Goal: Transaction & Acquisition: Purchase product/service

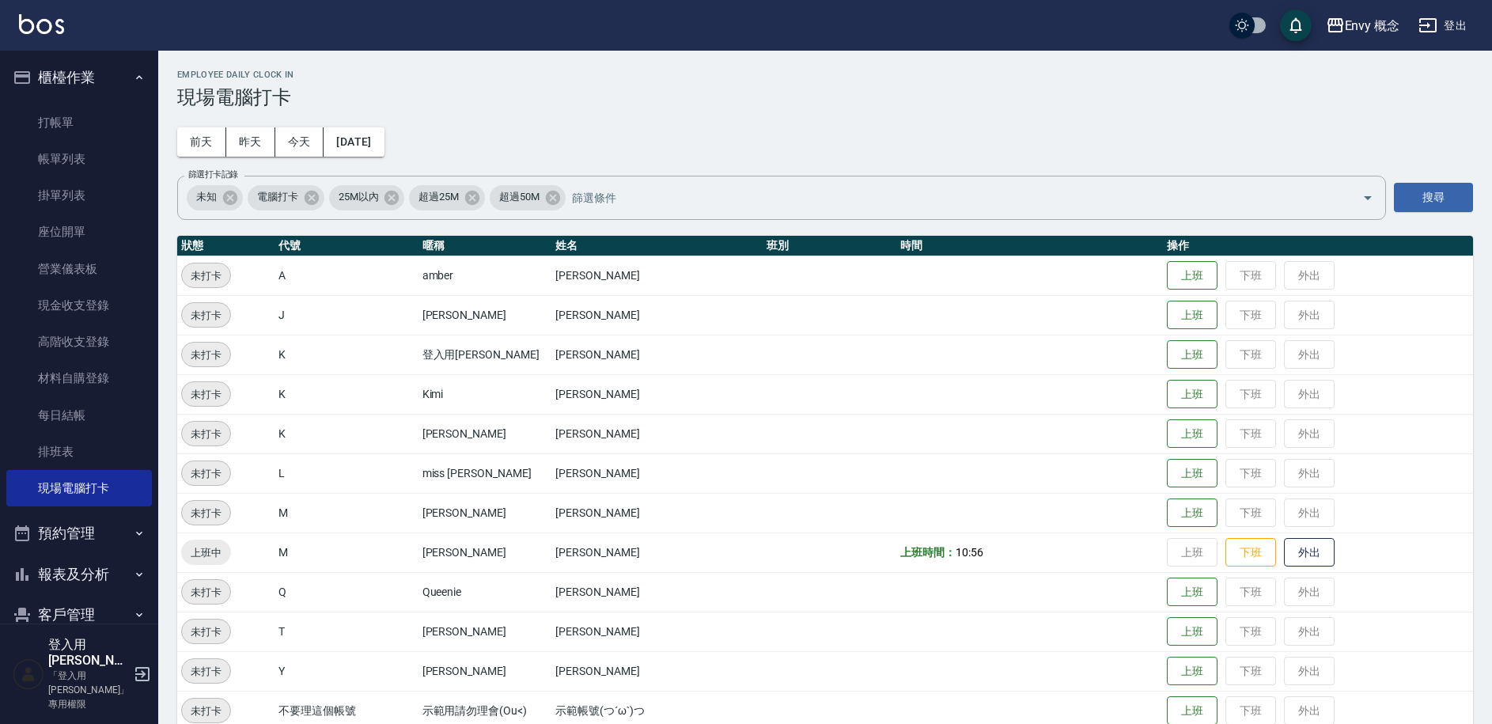
scroll to position [263, 0]
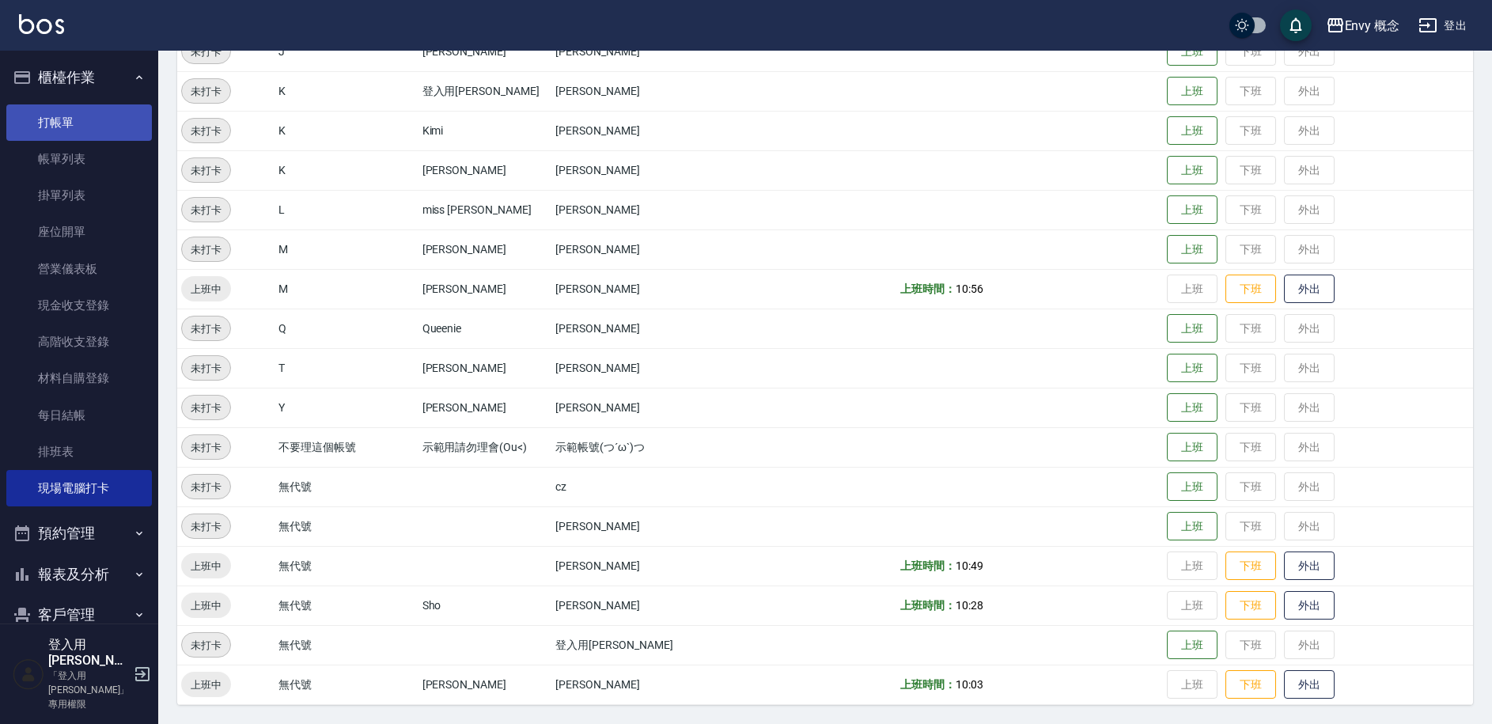
click at [89, 130] on link "打帳單" at bounding box center [79, 122] width 146 height 36
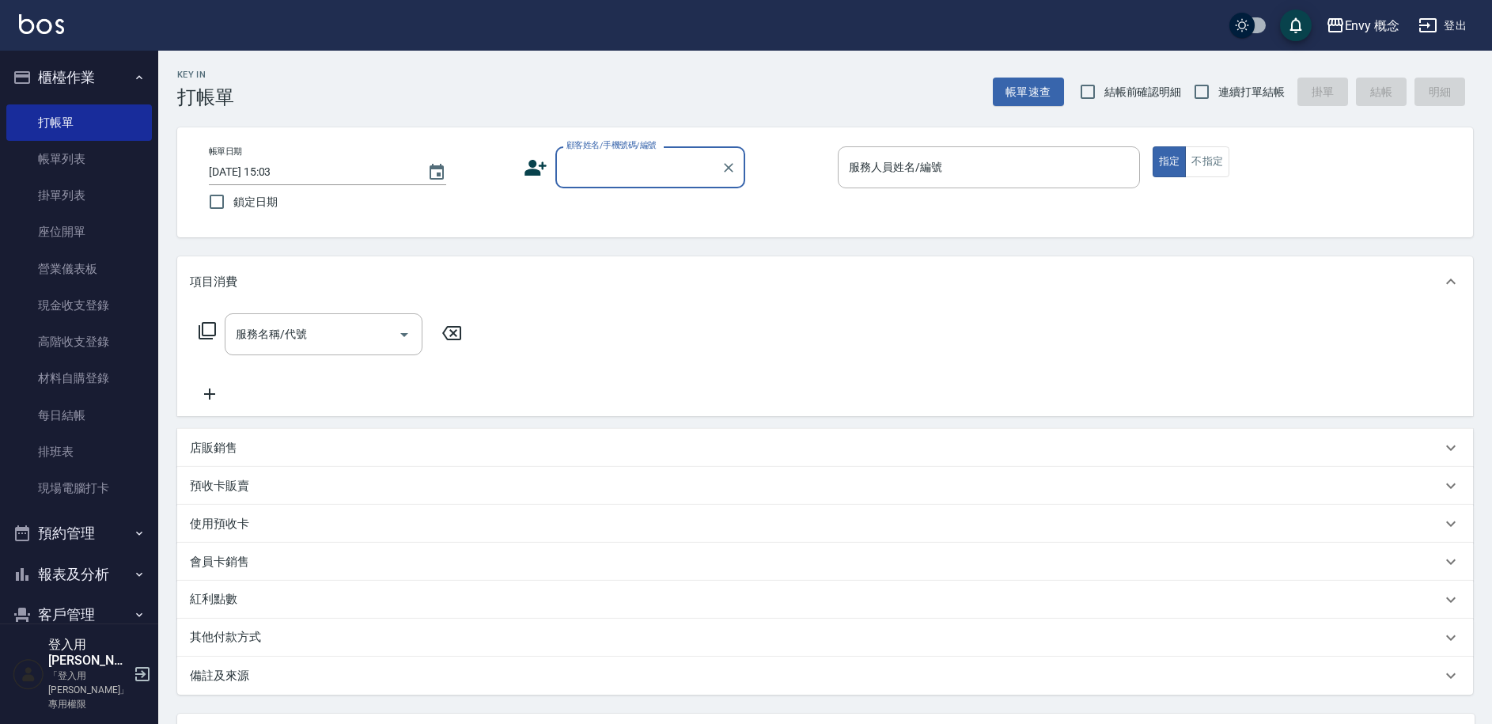
click at [574, 166] on input "顧客姓名/手機號碼/編號" at bounding box center [639, 167] width 152 height 28
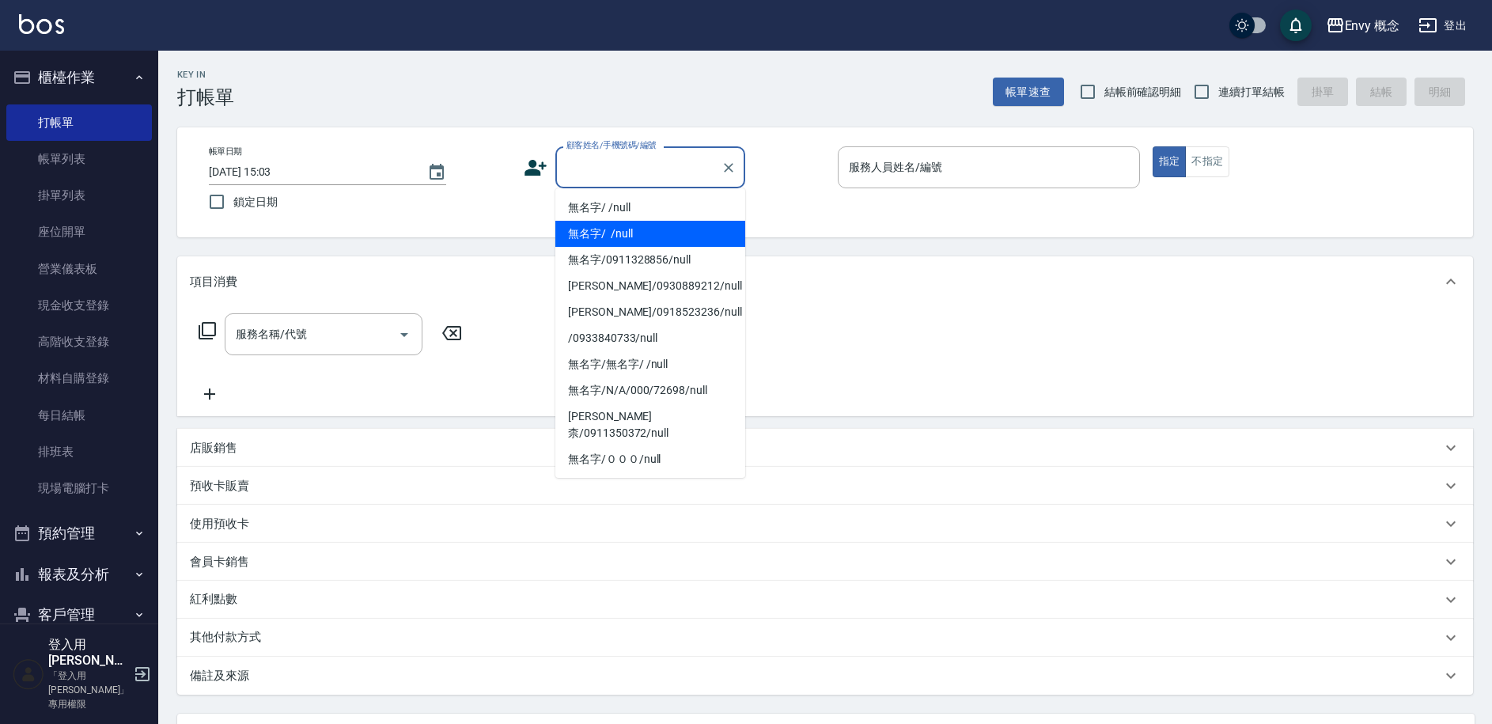
click at [618, 222] on li "無名字/ /null" at bounding box center [650, 234] width 190 height 26
type input "無名字/ /null"
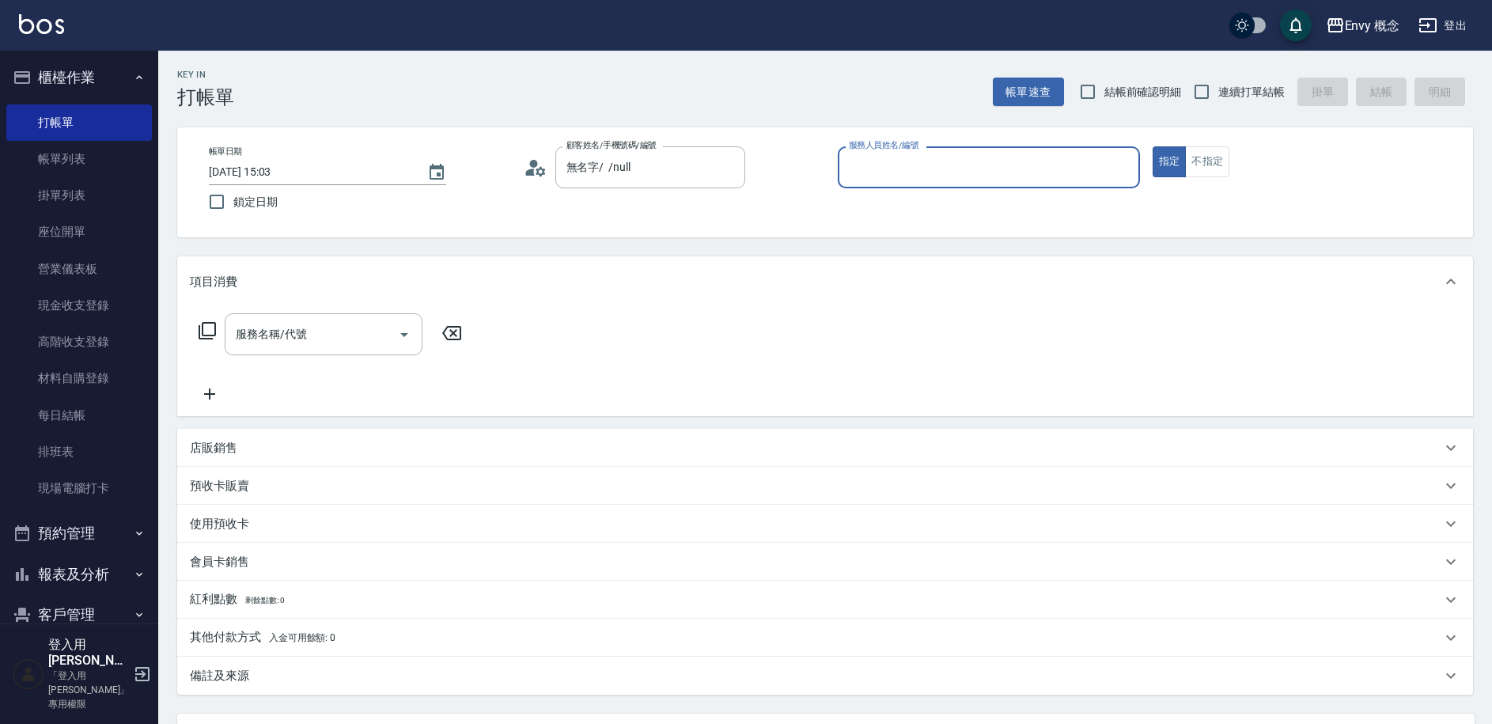
click at [924, 184] on div "服務人員姓名/編號" at bounding box center [989, 167] width 302 height 42
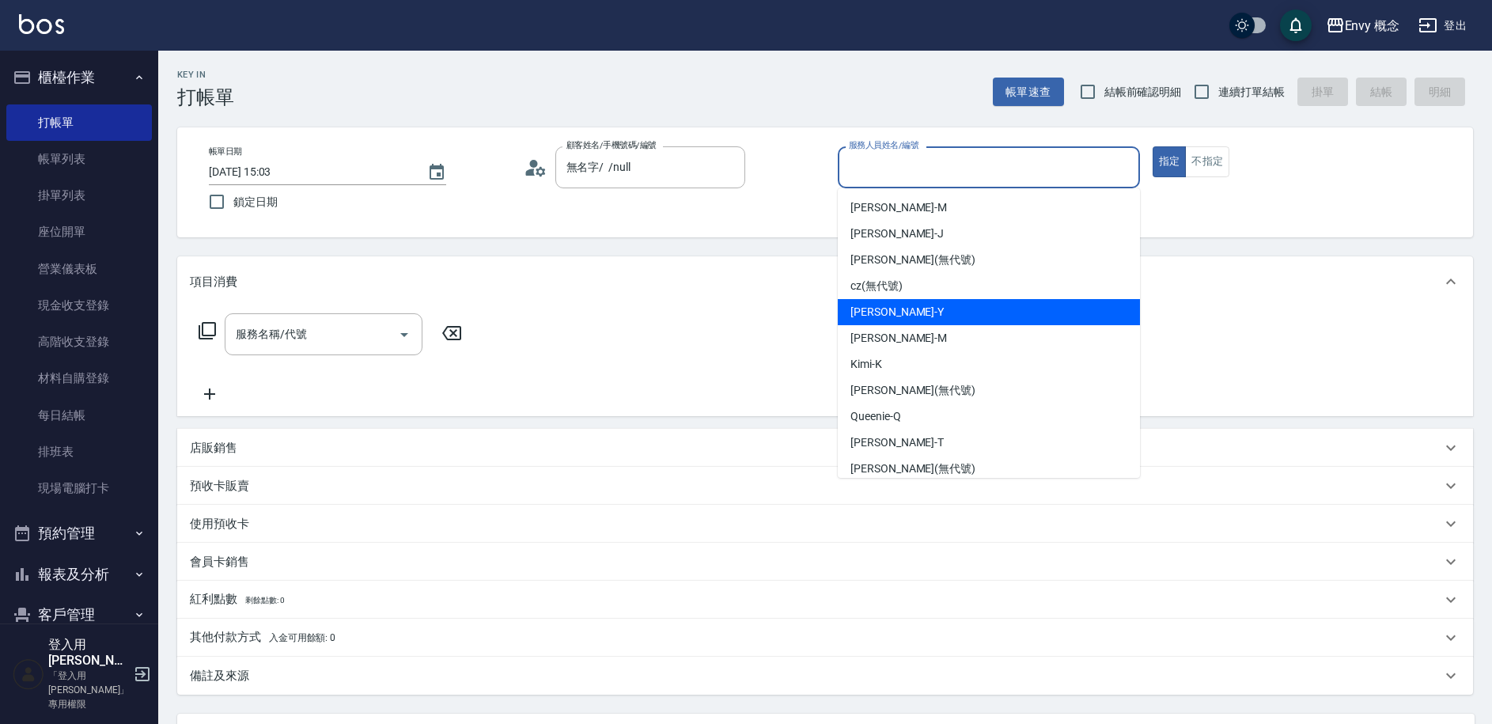
click at [938, 311] on div "Yang -Y" at bounding box center [989, 312] width 302 height 26
type input "Yang-Y"
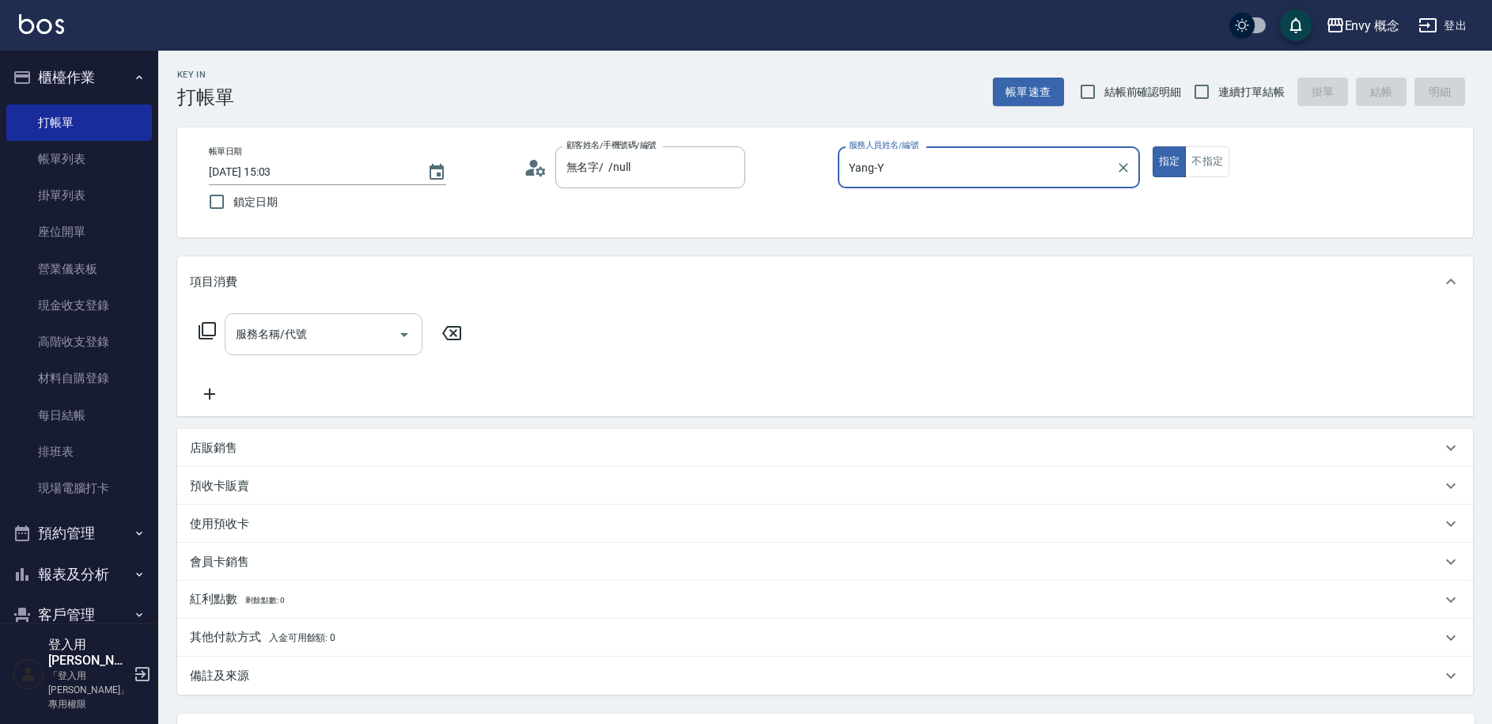
click at [315, 339] on input "服務名稱/代號" at bounding box center [312, 334] width 160 height 28
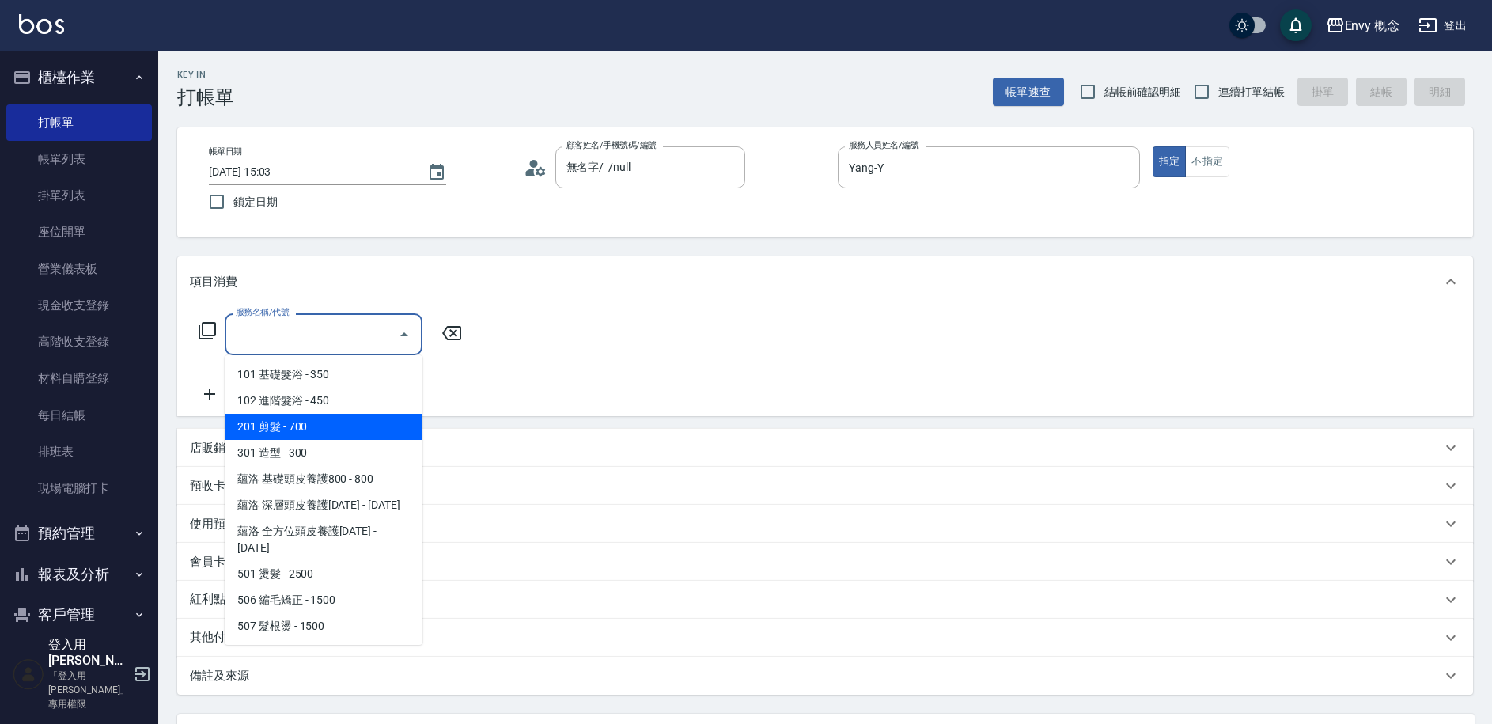
drag, startPoint x: 333, startPoint y: 426, endPoint x: 463, endPoint y: 387, distance: 135.6
click at [333, 426] on span "201 剪髮 - 700" at bounding box center [324, 427] width 198 height 26
type input "201 剪髮(201)"
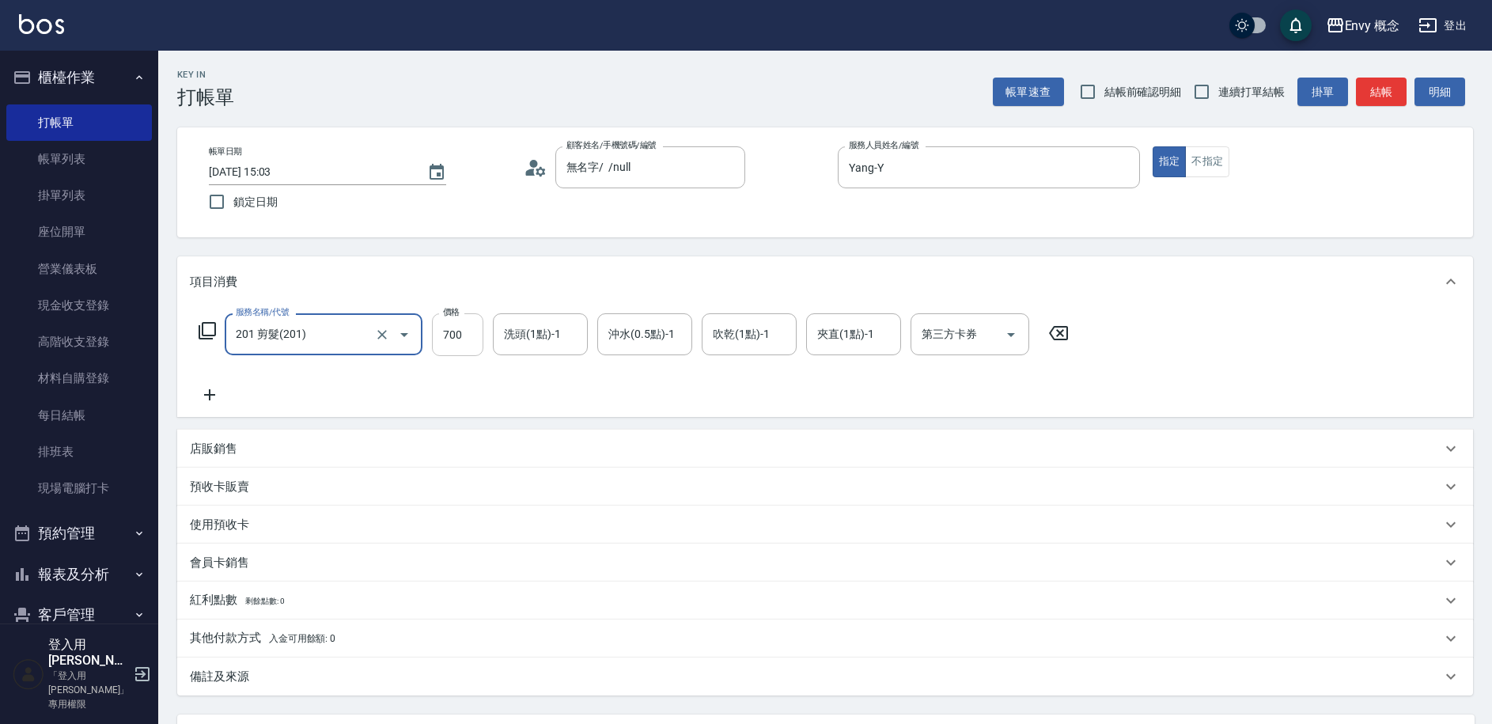
click at [460, 326] on input "700" at bounding box center [457, 334] width 51 height 43
type input "800"
click at [223, 646] on p "其他付款方式 入金可用餘額: 0" at bounding box center [263, 638] width 146 height 17
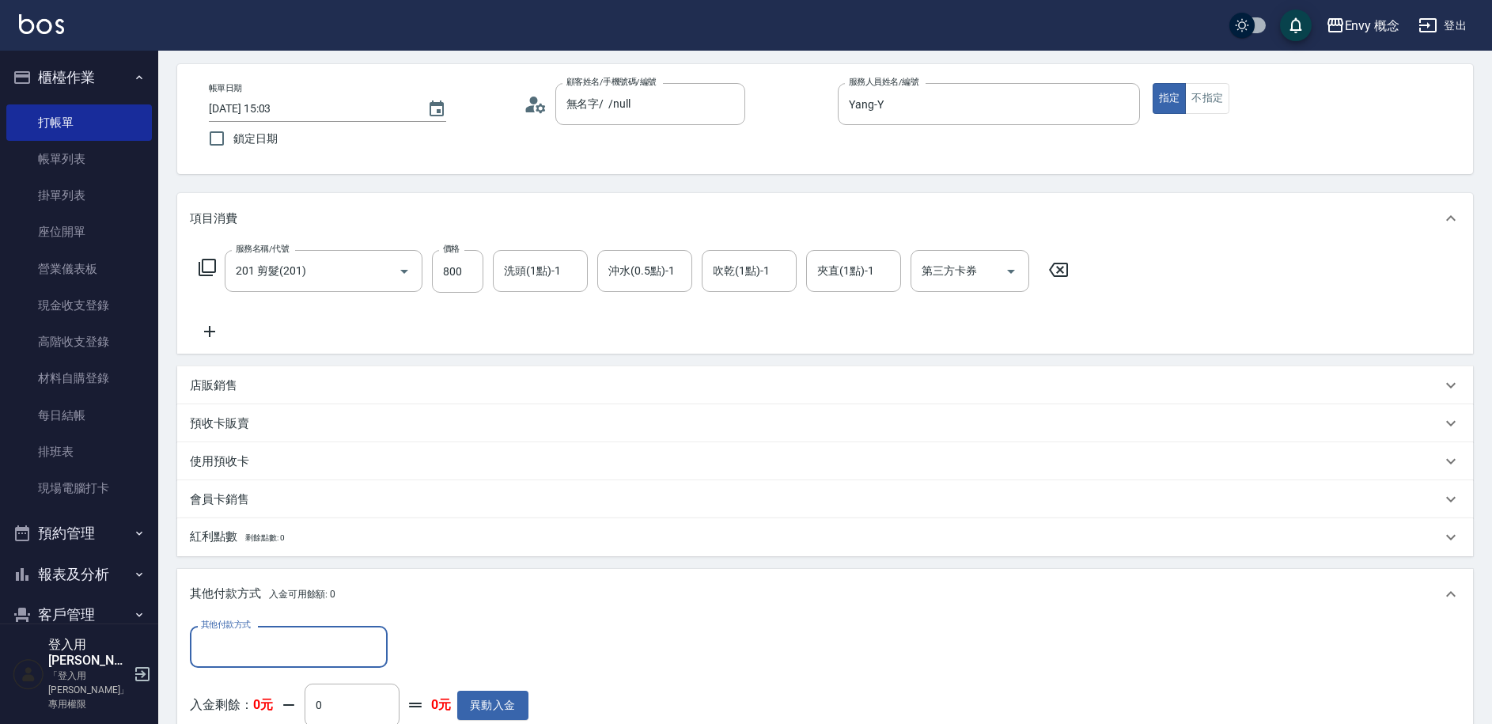
scroll to position [148, 0]
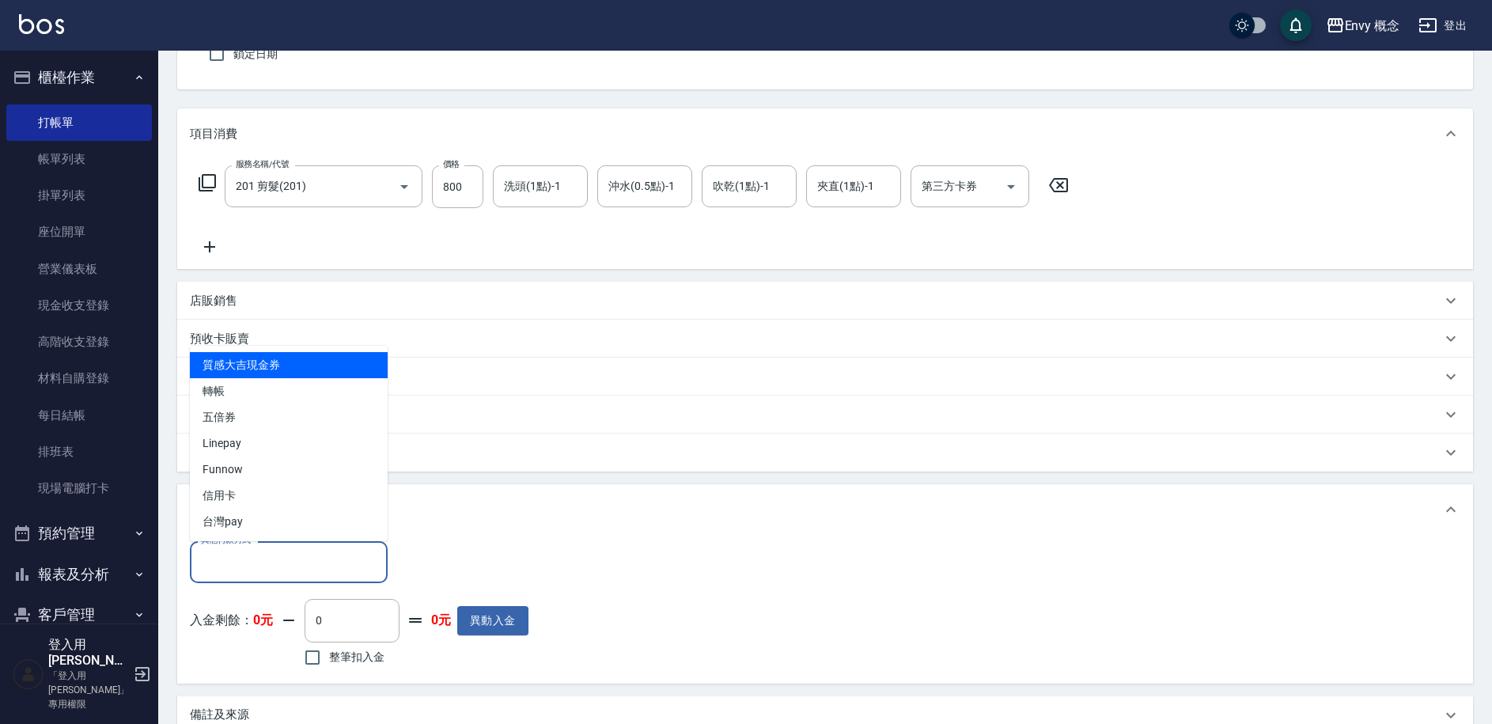
click at [332, 559] on input "其他付款方式" at bounding box center [289, 562] width 184 height 28
click at [304, 399] on span "轉帳" at bounding box center [289, 391] width 198 height 26
type input "轉帳"
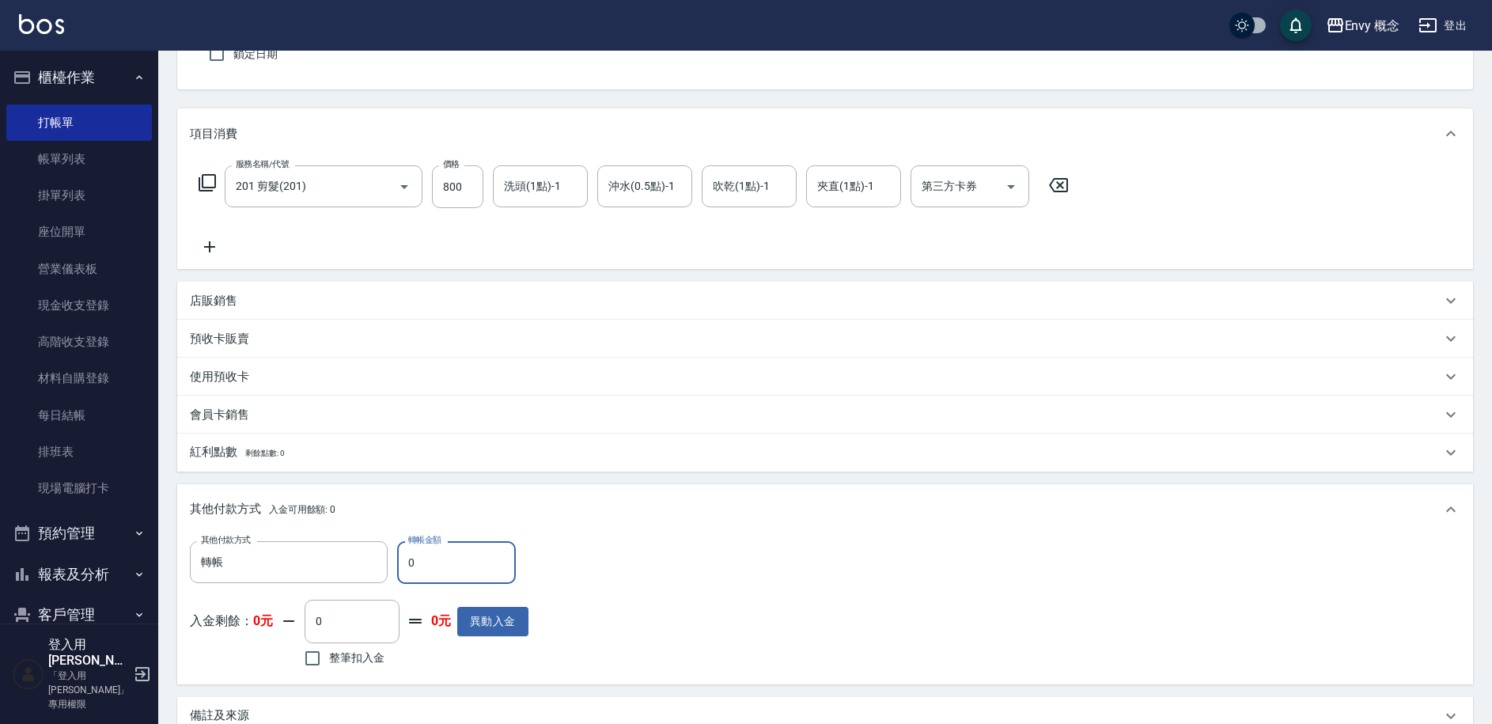
click at [470, 562] on input "0" at bounding box center [456, 562] width 119 height 43
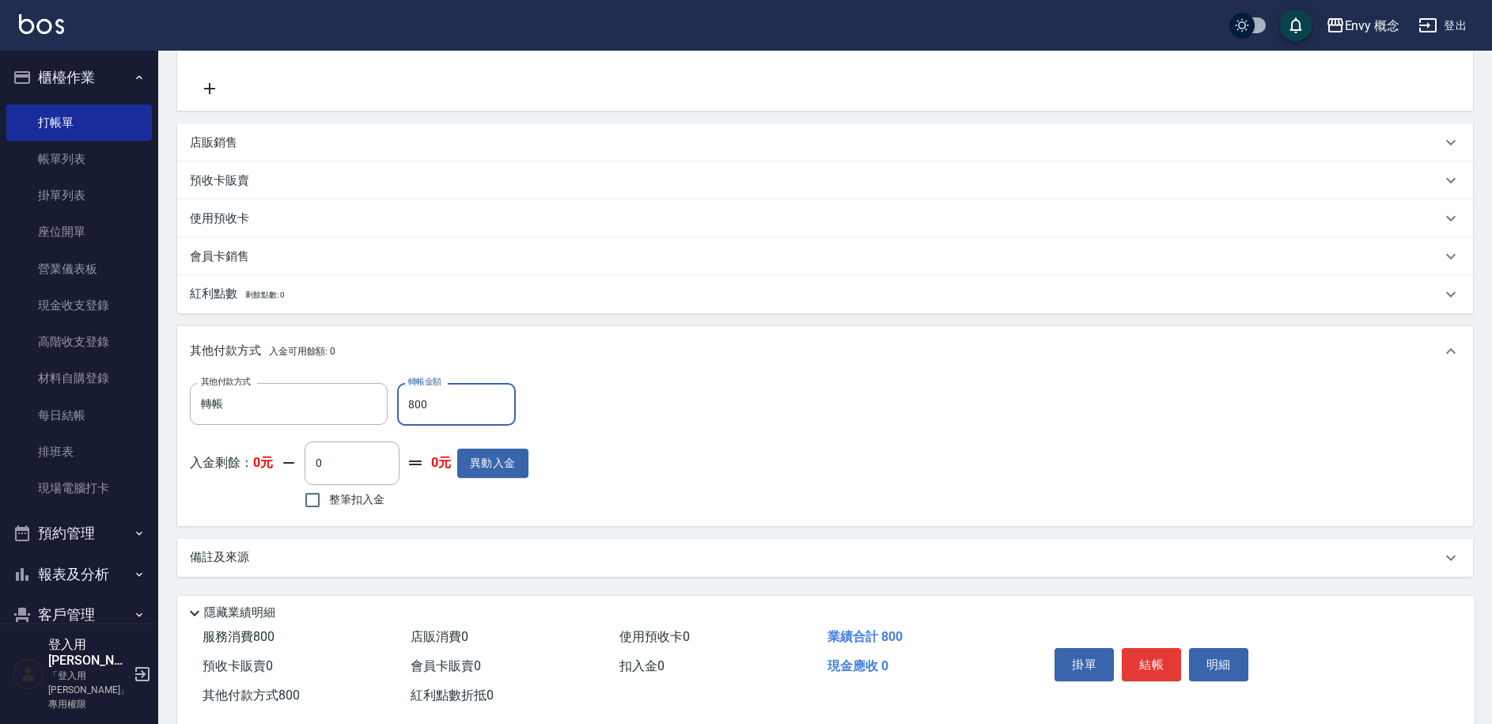
scroll to position [338, 0]
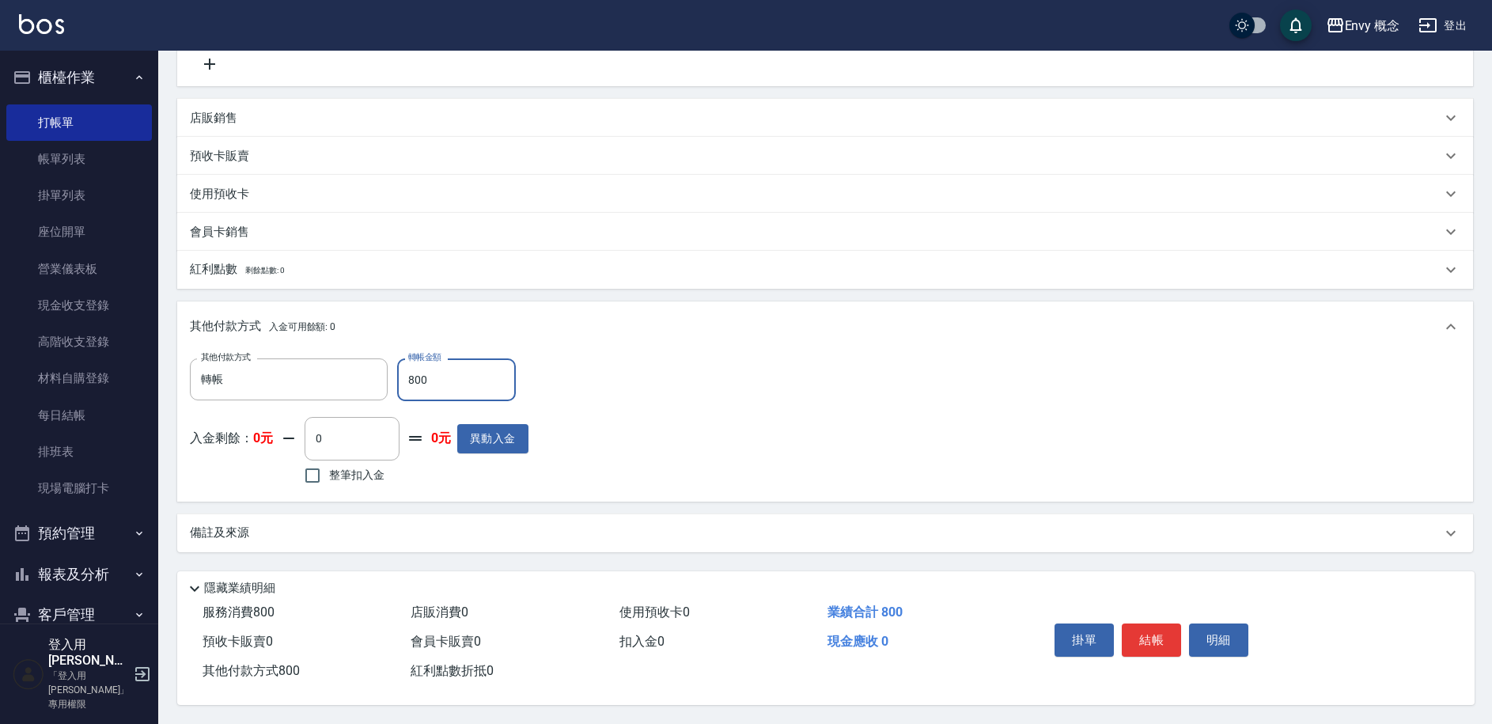
type input "800"
click at [392, 525] on div "備註及來源" at bounding box center [816, 533] width 1252 height 17
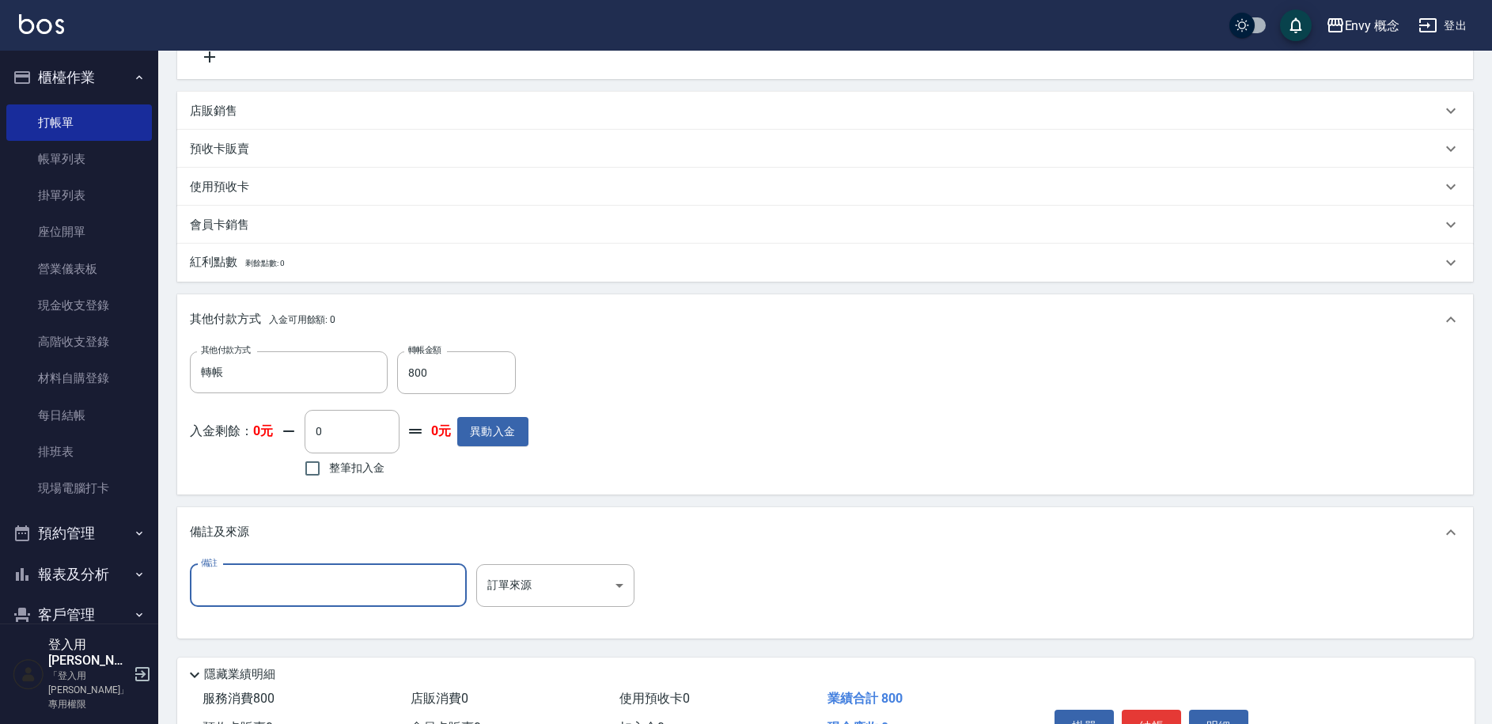
click at [353, 582] on input "備註" at bounding box center [328, 585] width 277 height 43
click at [551, 580] on body "Envy 概念 登出 櫃檯作業 打帳單 帳單列表 掛單列表 座位開單 營業儀表板 現金收支登錄 高階收支登錄 材料自購登錄 每日結帳 排班表 現場電腦打卡 預…" at bounding box center [746, 236] width 1492 height 1148
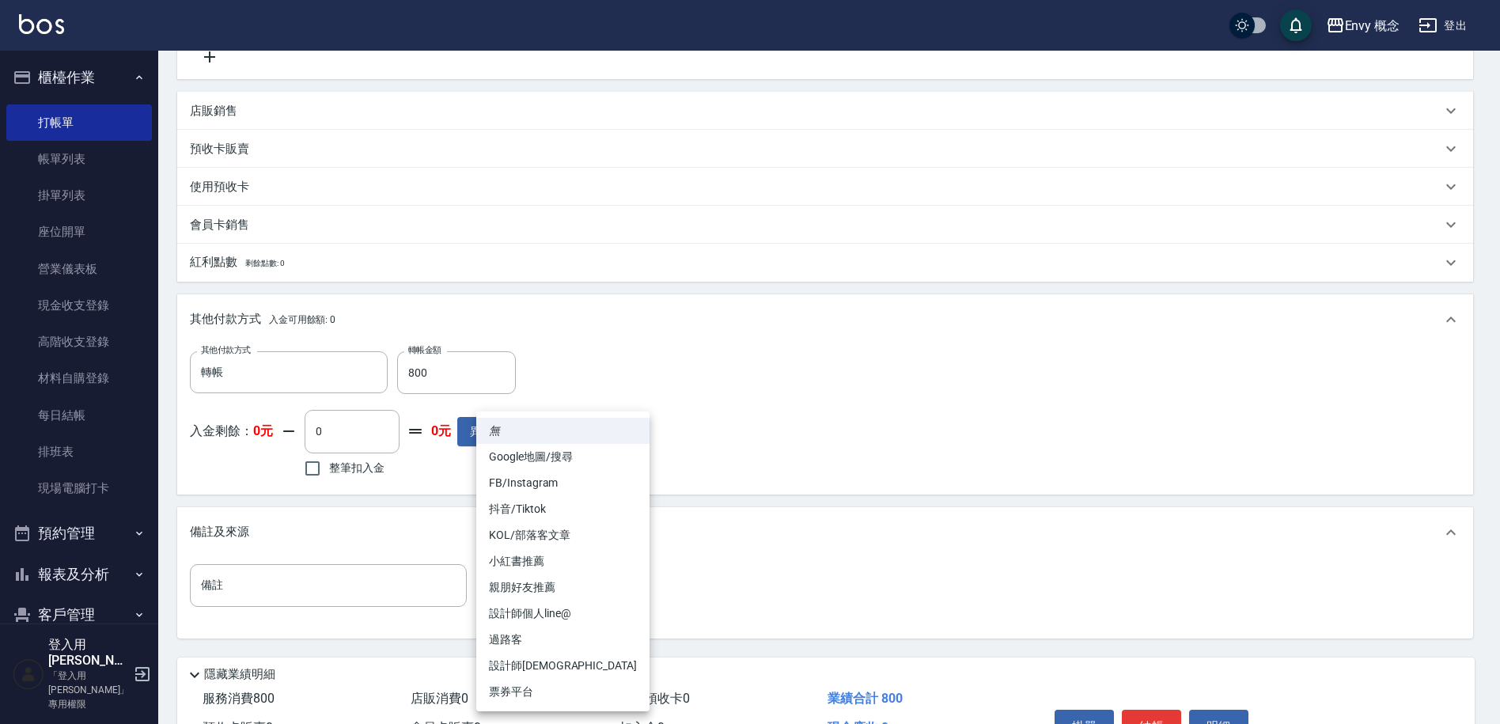
click at [532, 664] on li "設計師[DEMOGRAPHIC_DATA]" at bounding box center [562, 666] width 173 height 26
type input "設計師[DEMOGRAPHIC_DATA]"
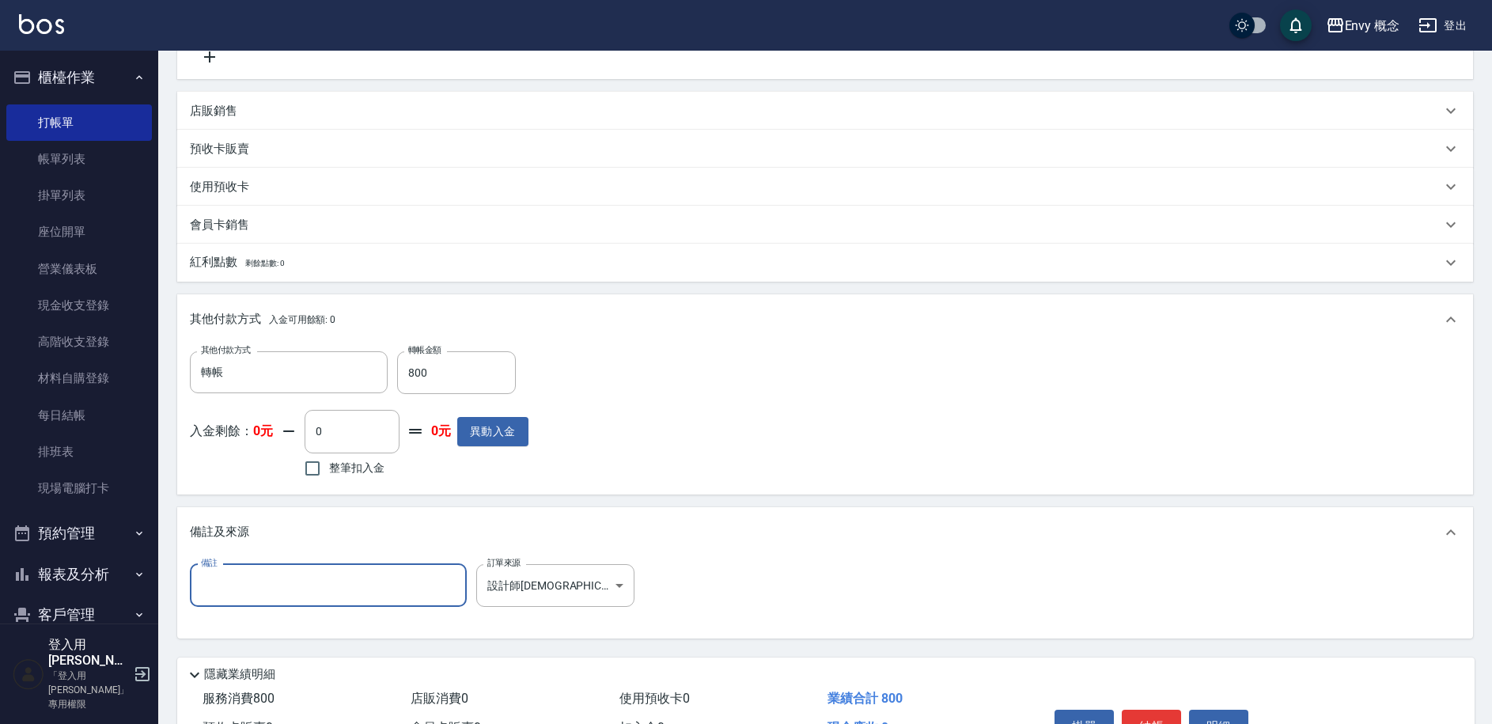
click at [376, 584] on input "備註" at bounding box center [328, 585] width 277 height 43
type input "5"
type input "轉689"
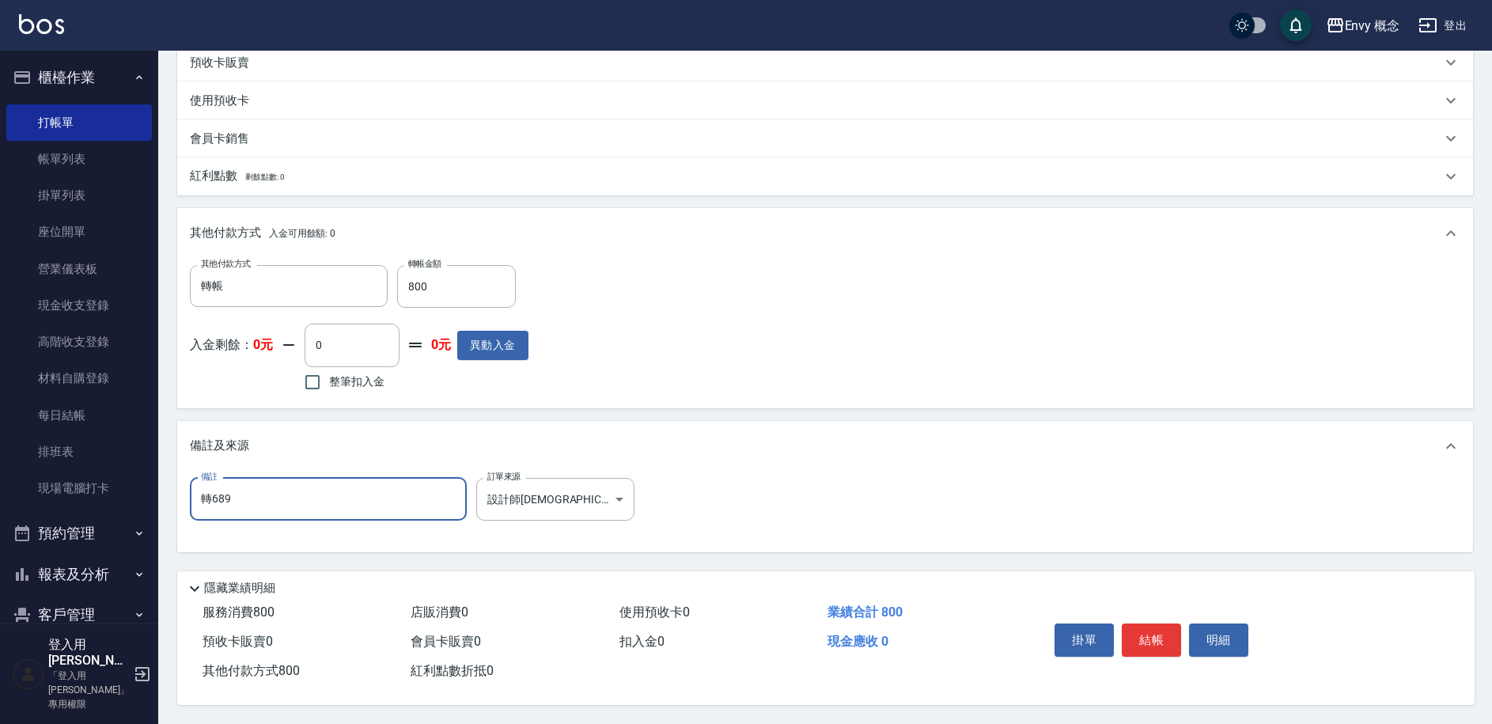
scroll to position [431, 0]
click at [1150, 631] on button "結帳" at bounding box center [1151, 639] width 59 height 33
